Goal: Information Seeking & Learning: Learn about a topic

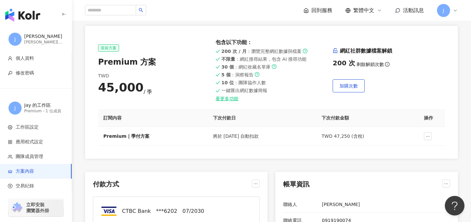
click at [29, 15] on img "button" at bounding box center [22, 14] width 35 height 13
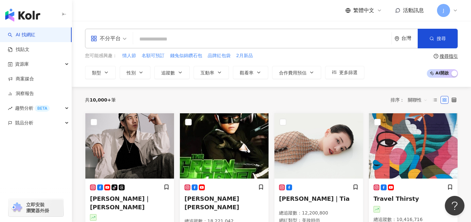
click at [444, 12] on span "J" at bounding box center [443, 10] width 13 height 13
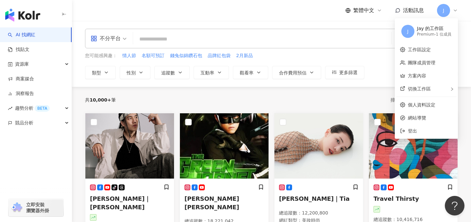
click at [280, 88] on div "共 10,000+ 筆 排序： 關聯性" at bounding box center [271, 100] width 373 height 26
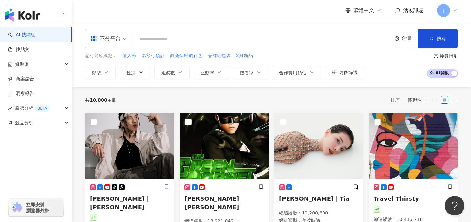
click at [399, 38] on div "台灣" at bounding box center [405, 38] width 23 height 19
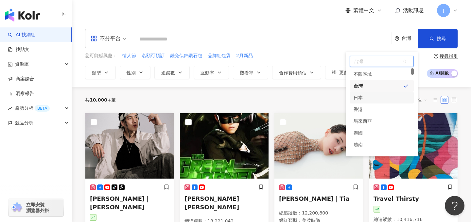
click at [366, 94] on div "日本" at bounding box center [381, 98] width 64 height 12
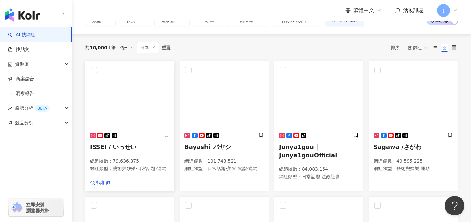
scroll to position [51, 0]
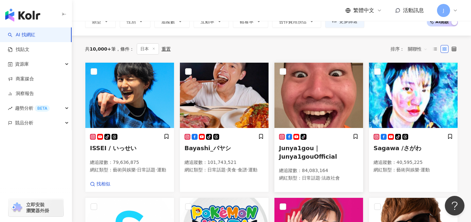
click at [296, 151] on h5 "Junya1gou｜Junya1gouOfficial" at bounding box center [318, 152] width 79 height 16
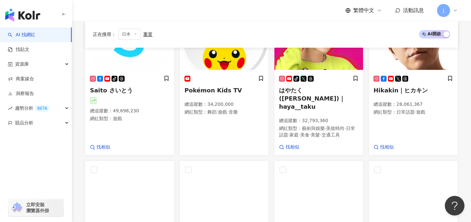
scroll to position [234, 0]
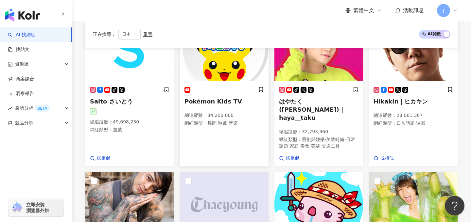
click at [231, 110] on div "Pokémon Kids TV 總追蹤數 ： 34,200,000 網紅類型 ： 舞蹈 · 遊戲 · 音樂" at bounding box center [223, 110] width 79 height 46
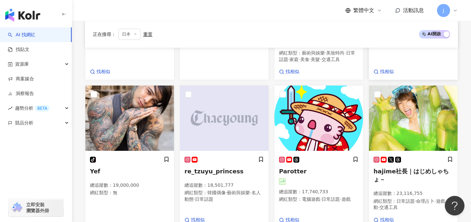
scroll to position [344, 0]
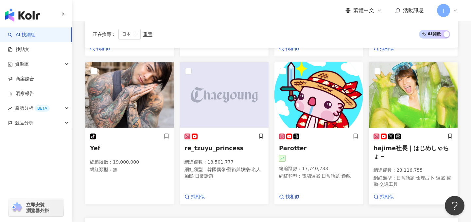
click at [396, 145] on span "hajime社長｜はじめしゃちょ－" at bounding box center [410, 152] width 75 height 15
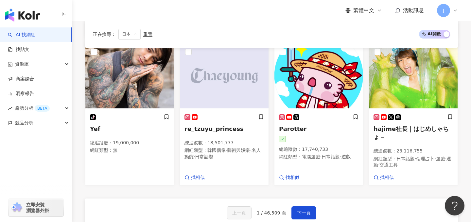
scroll to position [366, 0]
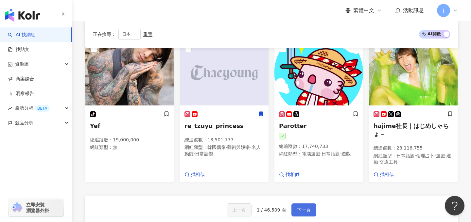
click at [303, 204] on button "下一頁" at bounding box center [303, 210] width 25 height 13
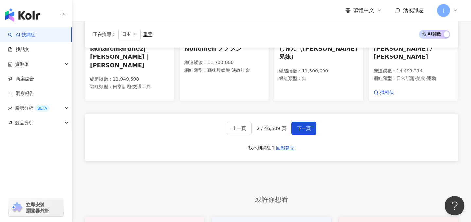
scroll to position [435, 0]
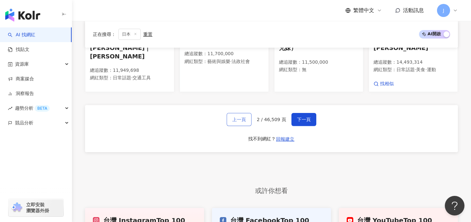
click at [240, 117] on span "上一頁" at bounding box center [239, 119] width 14 height 5
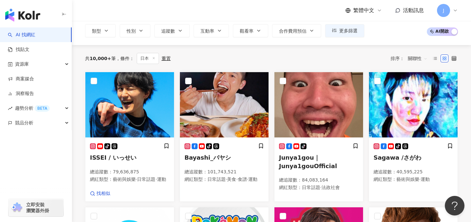
scroll to position [44, 0]
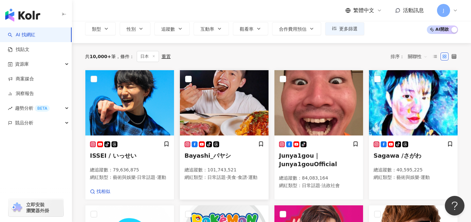
click at [208, 152] on h5 "Bayashi_バヤシ" at bounding box center [223, 156] width 79 height 8
click at [447, 9] on span "J" at bounding box center [443, 10] width 13 height 13
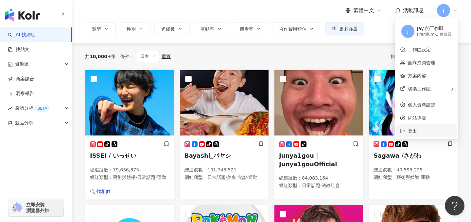
click at [417, 132] on span "登出" at bounding box center [430, 130] width 45 height 7
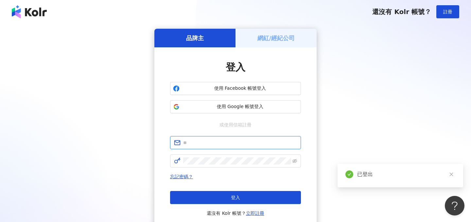
click at [207, 141] on input "text" at bounding box center [240, 142] width 114 height 7
paste input "**********"
type input "**********"
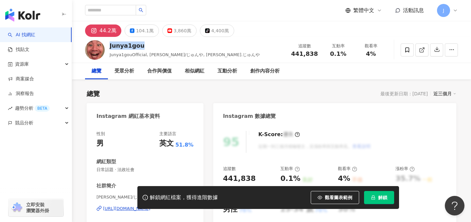
drag, startPoint x: 110, startPoint y: 45, endPoint x: 157, endPoint y: 47, distance: 47.1
click at [157, 47] on div "Junya1gou" at bounding box center [185, 46] width 150 height 8
copy div "Junya1gou"
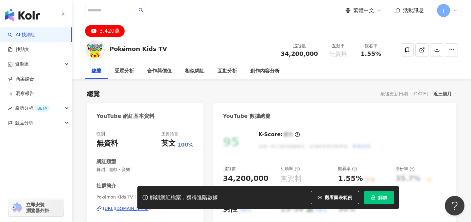
click at [110, 48] on div "Pokémon Kids TV" at bounding box center [139, 49] width 58 height 8
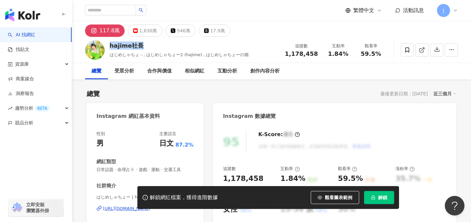
drag, startPoint x: 111, startPoint y: 47, endPoint x: 160, endPoint y: 50, distance: 49.1
click at [160, 50] on div "hajime社長 はじめしゃちょ－, はじめしゃちょー2 (hajime) , はじめしゃちょーの畑" at bounding box center [179, 50] width 139 height 16
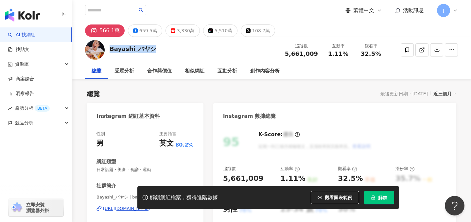
drag, startPoint x: 110, startPoint y: 48, endPoint x: 161, endPoint y: 49, distance: 52.0
click at [161, 49] on div "Bayashi_バヤシ 追蹤數 5,661,009 互動率 1.11% 觀看率 32.5%" at bounding box center [271, 50] width 399 height 26
click at [445, 14] on span "J" at bounding box center [443, 10] width 13 height 13
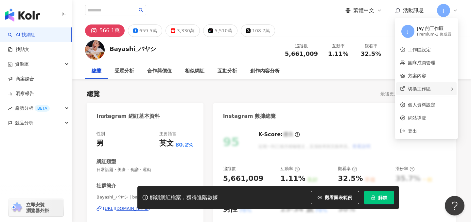
click at [420, 91] on div "切換工作區" at bounding box center [426, 88] width 60 height 13
